Goal: Information Seeking & Learning: Learn about a topic

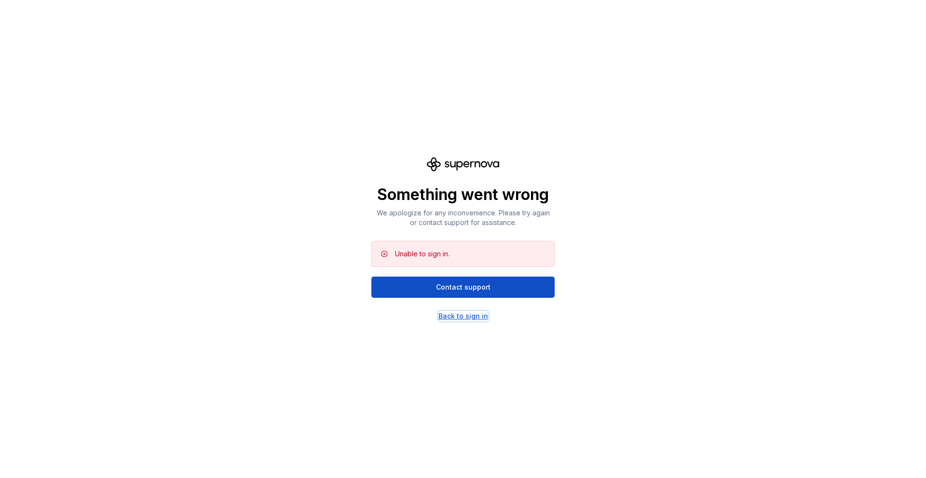
click at [449, 320] on div "Back to sign in" at bounding box center [463, 317] width 50 height 10
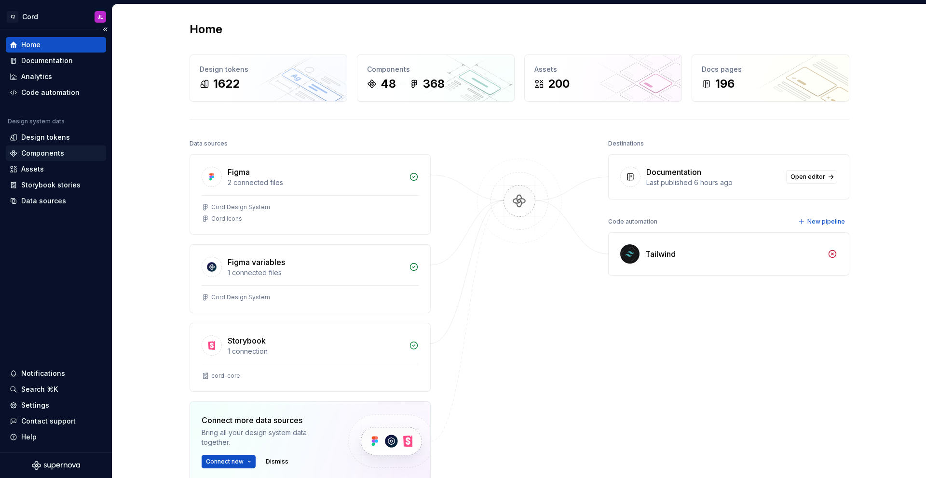
click at [52, 150] on div "Components" at bounding box center [42, 154] width 43 height 10
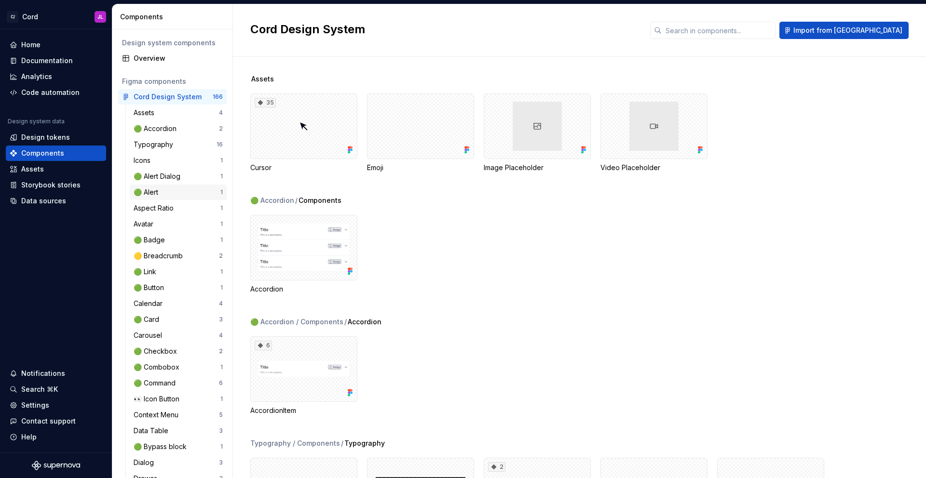
click at [149, 191] on div "🟢 Alert" at bounding box center [148, 193] width 28 height 10
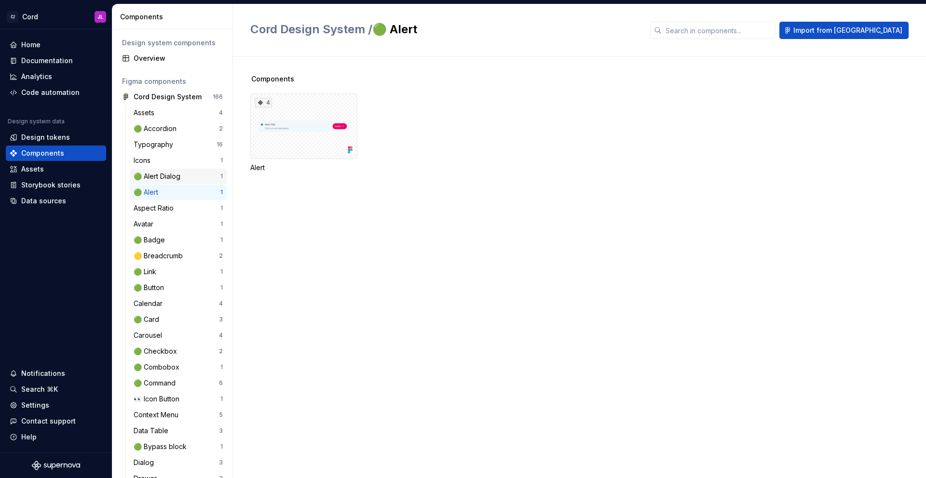
click at [176, 176] on div "🟢 Alert Dialog" at bounding box center [159, 177] width 51 height 10
click at [35, 169] on div "Assets" at bounding box center [32, 169] width 23 height 10
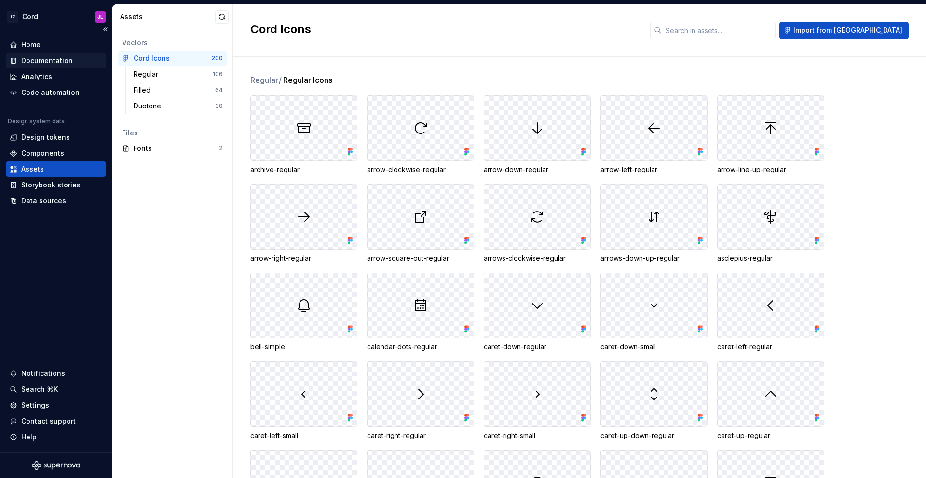
click at [54, 63] on div "Documentation" at bounding box center [47, 61] width 52 height 10
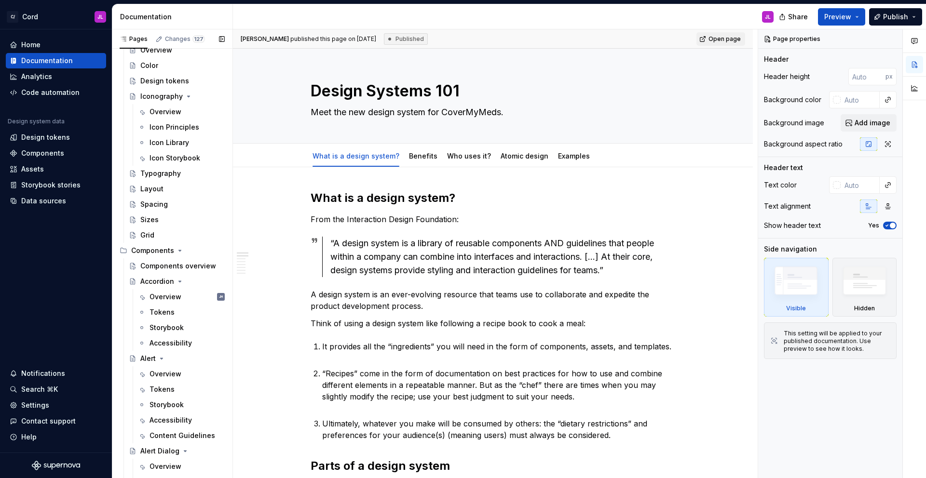
scroll to position [352, 0]
click at [165, 373] on div "Overview" at bounding box center [165, 374] width 32 height 10
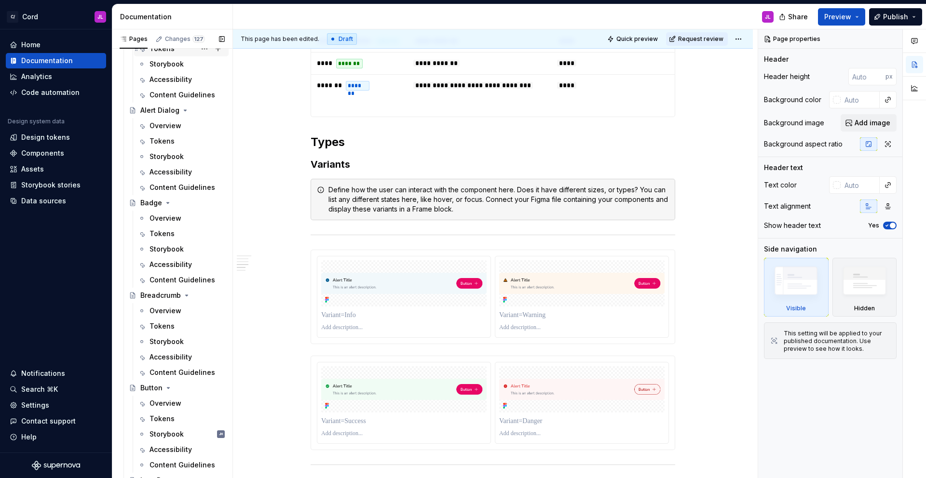
scroll to position [694, 0]
click at [159, 397] on div "Overview" at bounding box center [165, 402] width 32 height 10
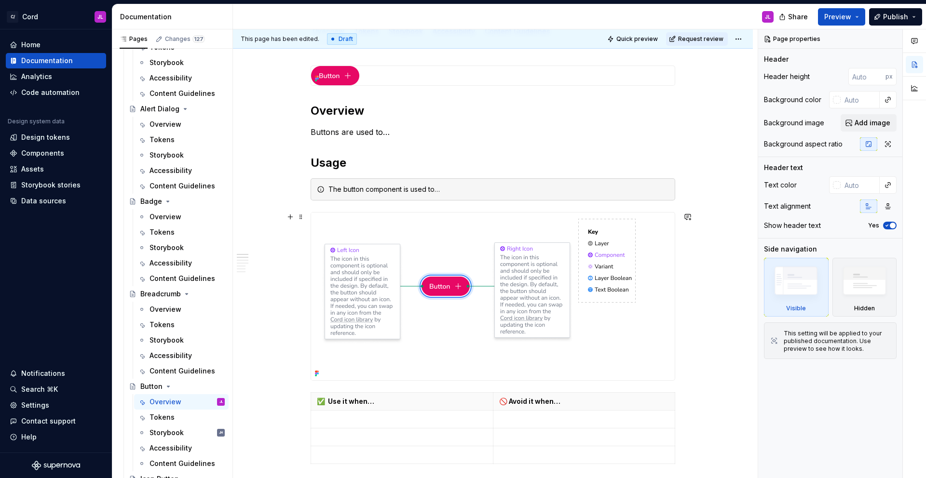
scroll to position [124, 0]
type textarea "*"
